Goal: Navigation & Orientation: Find specific page/section

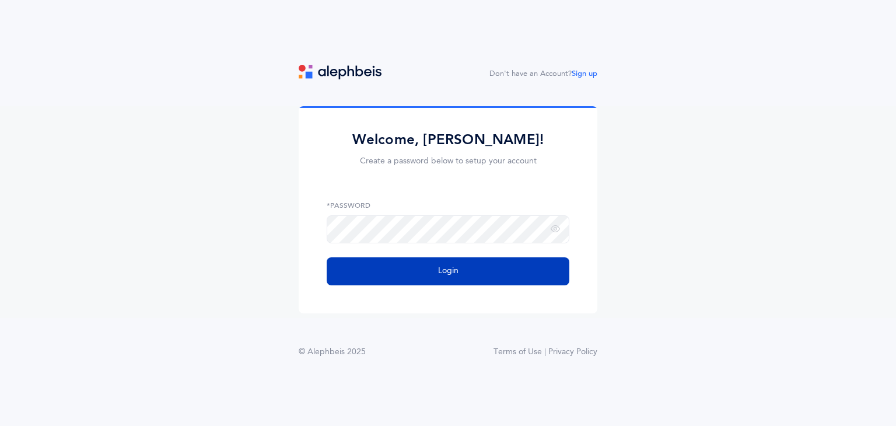
click at [441, 275] on span "Login" at bounding box center [448, 271] width 20 height 12
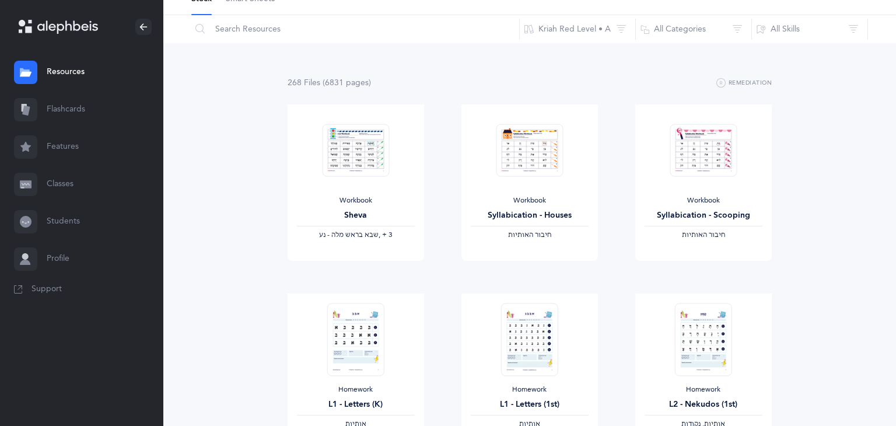
scroll to position [63, 0]
click at [536, 171] on img at bounding box center [529, 149] width 67 height 53
click at [522, 269] on span "View" at bounding box center [529, 272] width 19 height 10
click at [57, 219] on link "Students" at bounding box center [81, 221] width 163 height 37
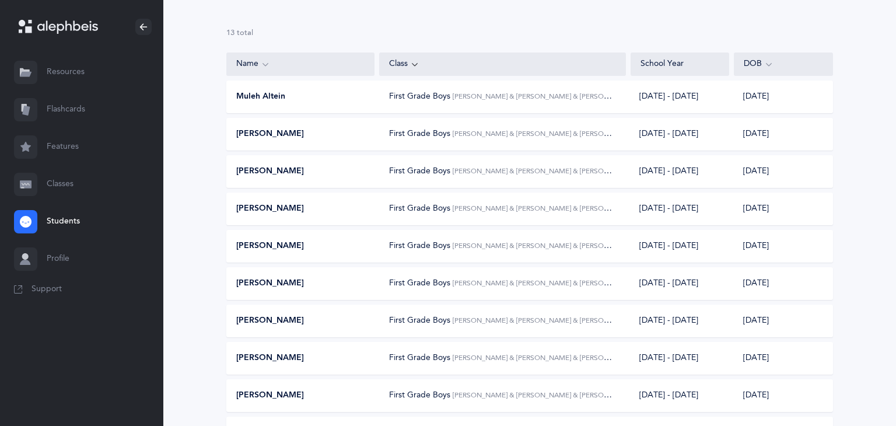
scroll to position [73, 0]
